Goal: Task Accomplishment & Management: Manage account settings

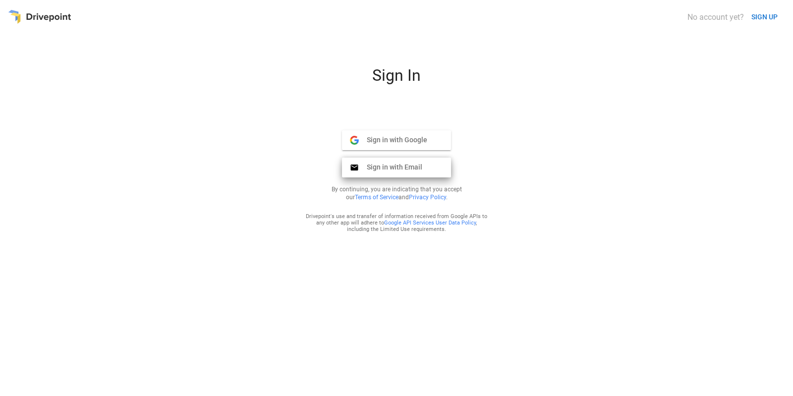
click at [399, 170] on span "Sign in with Email" at bounding box center [390, 167] width 63 height 9
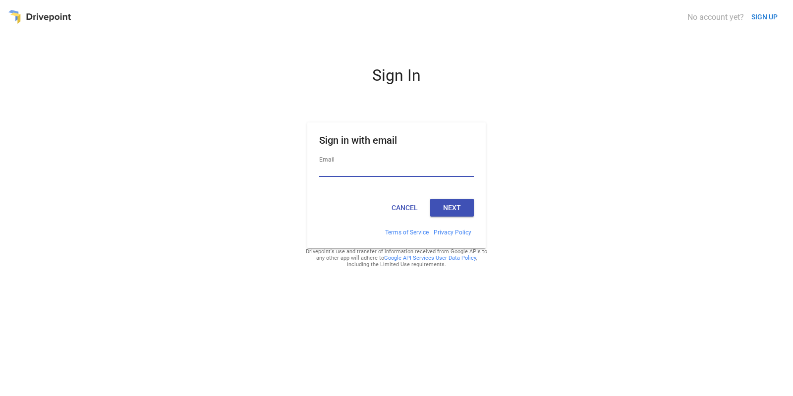
click at [392, 167] on input "Email" at bounding box center [396, 170] width 155 height 13
type input "**********"
click at [448, 212] on button "Next" at bounding box center [452, 208] width 44 height 18
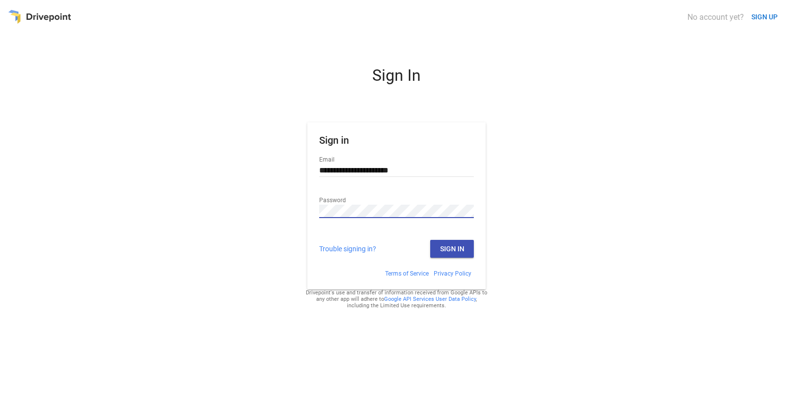
click at [527, 193] on div "**********" at bounding box center [396, 227] width 777 height 323
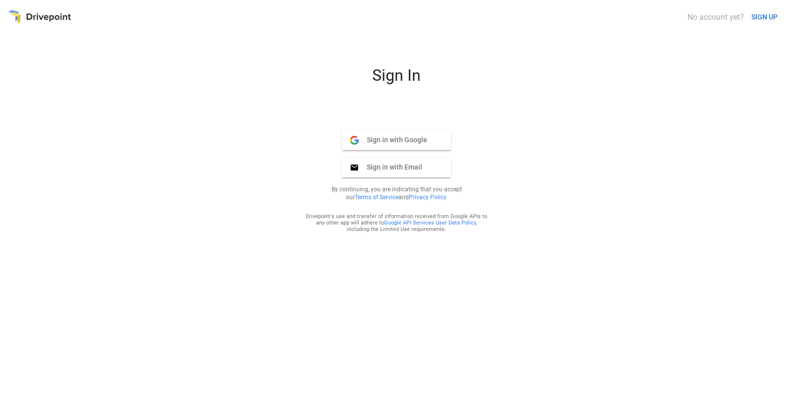
click at [399, 170] on span "Sign in with Email" at bounding box center [390, 167] width 63 height 9
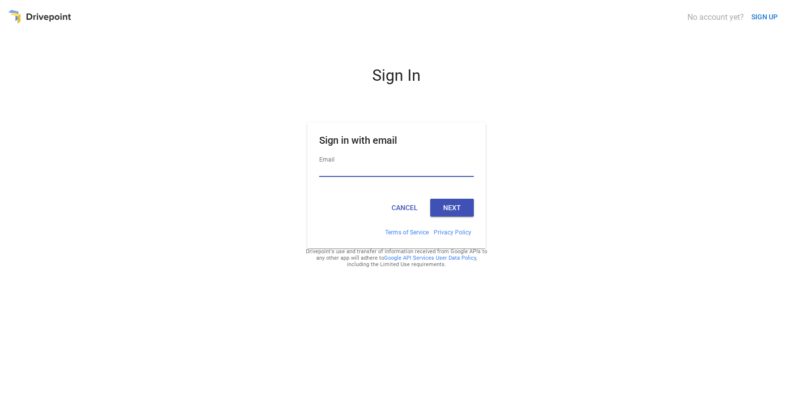
type input "**********"
click at [464, 205] on button "Next" at bounding box center [452, 208] width 44 height 18
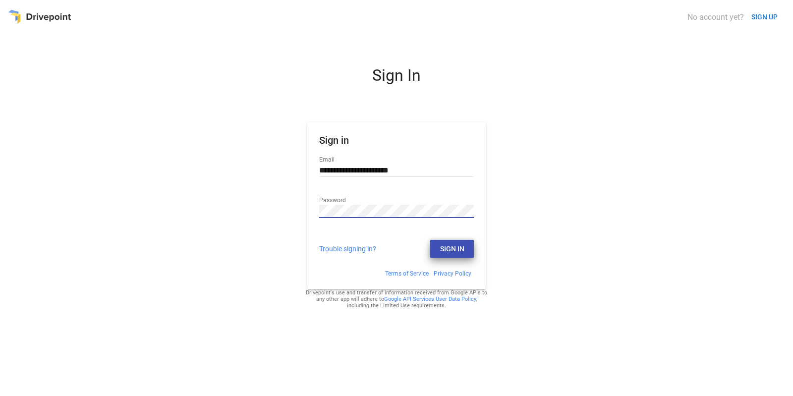
click at [451, 247] on button "Sign In" at bounding box center [452, 249] width 44 height 18
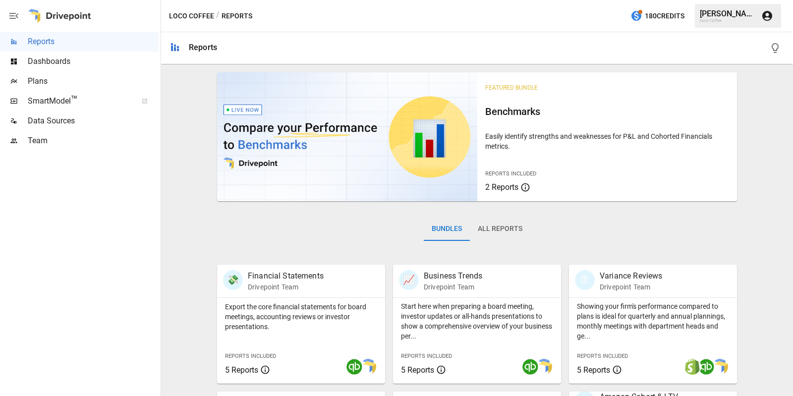
click at [769, 16] on icon "button" at bounding box center [768, 16] width 10 height 10
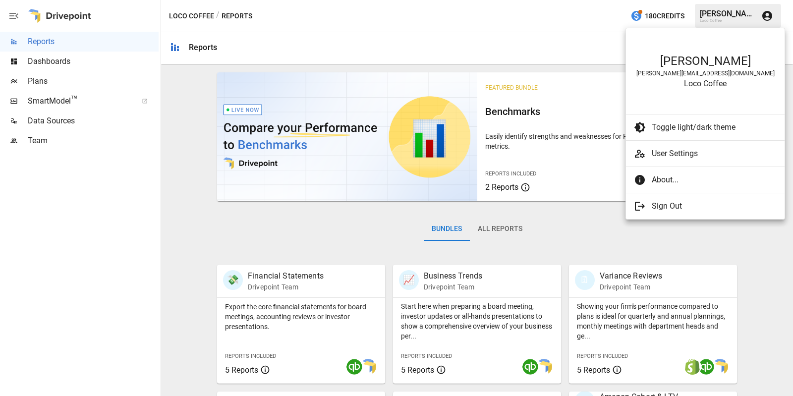
click at [691, 150] on span "User Settings" at bounding box center [714, 154] width 125 height 12
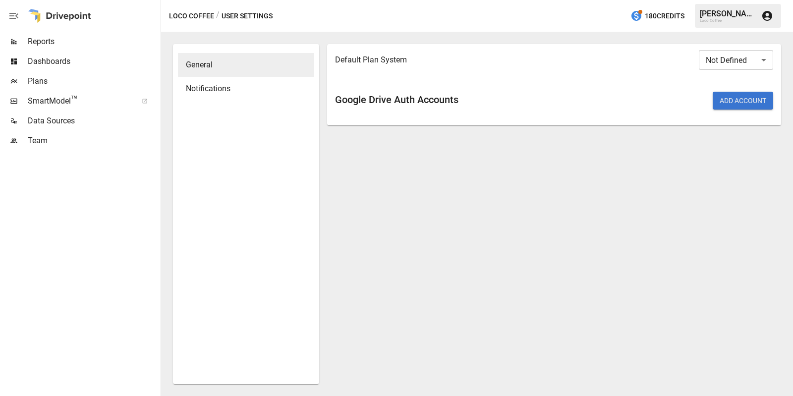
click at [238, 87] on span "Notifications" at bounding box center [246, 89] width 120 height 12
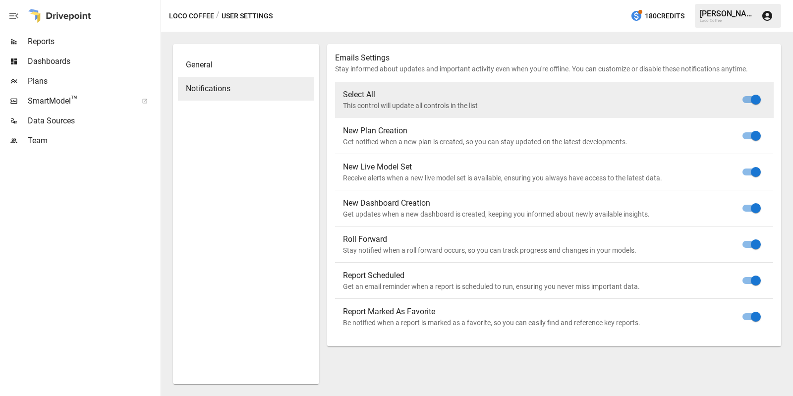
click at [731, 9] on div "Dan B." at bounding box center [728, 13] width 56 height 9
click at [730, 16] on div "Dan B." at bounding box center [728, 13] width 56 height 9
click at [746, 15] on div "Dan B." at bounding box center [728, 13] width 56 height 9
click at [764, 15] on icon "button" at bounding box center [768, 16] width 10 height 10
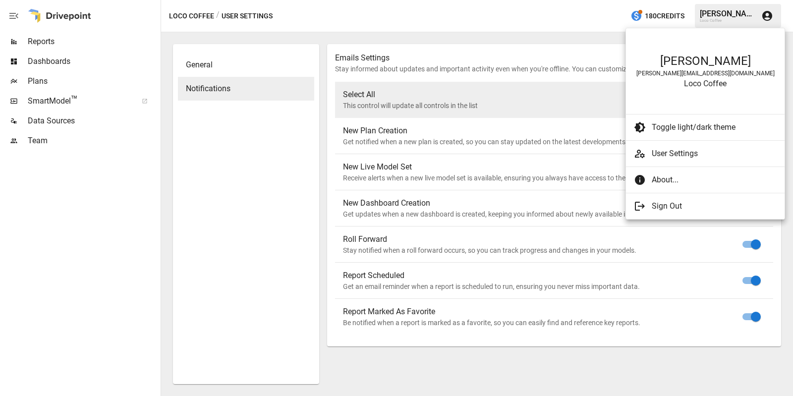
click at [697, 148] on span "User Settings" at bounding box center [714, 154] width 125 height 12
